Goal: Transaction & Acquisition: Purchase product/service

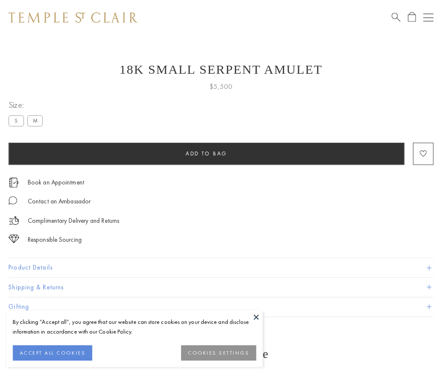
scroll to position [11, 0]
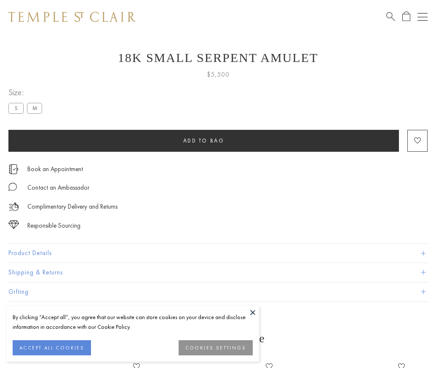
click at [203, 140] on span "Add to bag" at bounding box center [203, 140] width 41 height 7
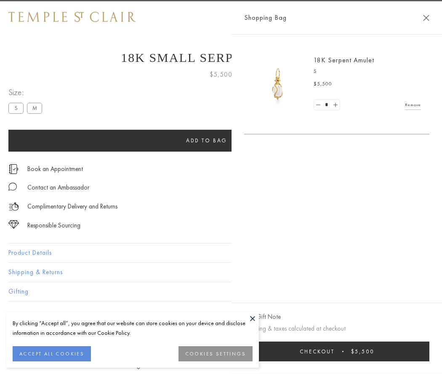
click at [335, 351] on span "Checkout" at bounding box center [317, 351] width 35 height 7
